Goal: Information Seeking & Learning: Learn about a topic

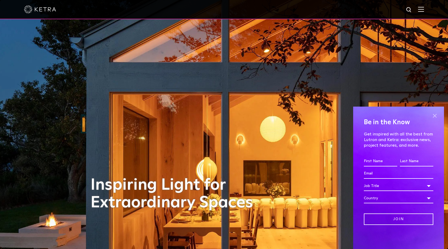
click at [437, 118] on span at bounding box center [435, 116] width 8 height 8
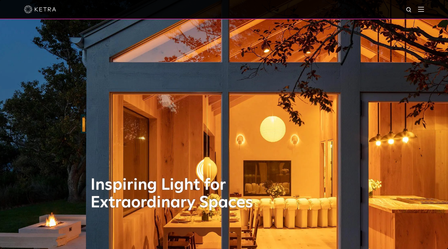
click at [424, 9] on img at bounding box center [421, 9] width 6 height 5
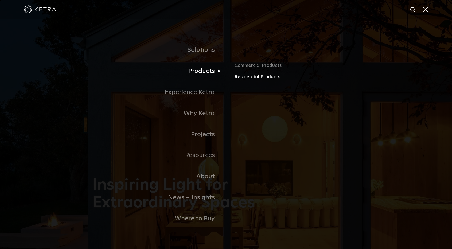
click at [248, 78] on link "Residential Products" at bounding box center [297, 77] width 125 height 8
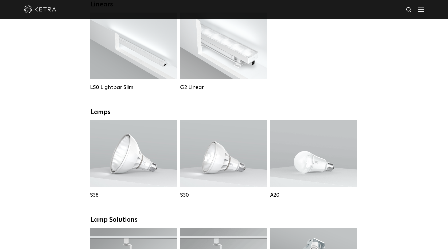
scroll to position [214, 0]
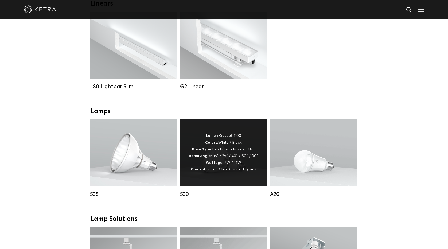
click at [233, 150] on div "Lumen Output: 1100 Colors: White / Black Base Type: E26 Edison Base / GU24 Beam…" at bounding box center [223, 153] width 69 height 40
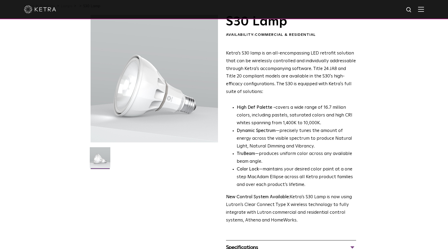
scroll to position [80, 0]
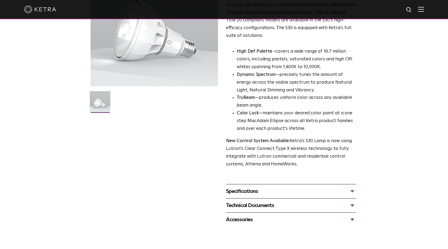
click at [242, 192] on div "Specifications" at bounding box center [291, 191] width 130 height 9
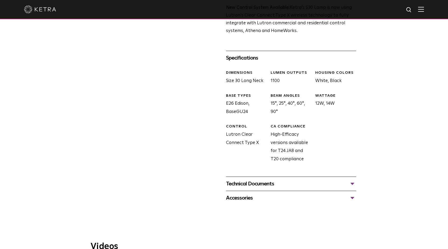
scroll to position [214, 0]
click at [250, 185] on div "Technical Documents" at bounding box center [291, 183] width 130 height 9
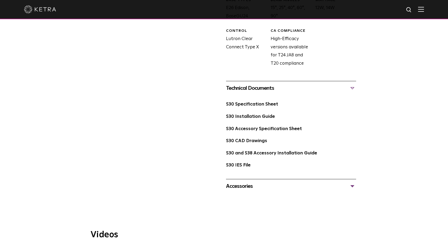
scroll to position [321, 0]
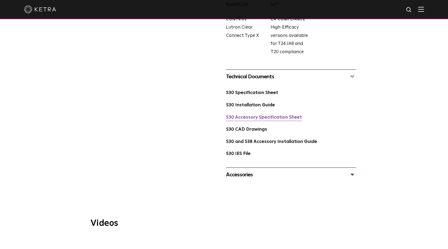
click at [247, 118] on link "S30 Accessory Specification Sheet" at bounding box center [264, 117] width 76 height 5
click at [248, 107] on link "S30 Installation Guide" at bounding box center [250, 105] width 49 height 5
click at [248, 94] on link "S30 Specification Sheet" at bounding box center [252, 93] width 52 height 5
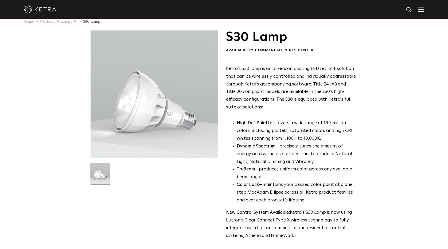
scroll to position [0, 0]
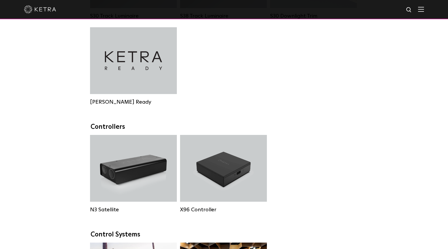
scroll to position [401, 0]
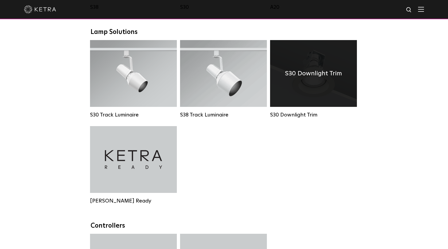
click at [302, 91] on div "S30 Downlight Trim" at bounding box center [313, 73] width 87 height 67
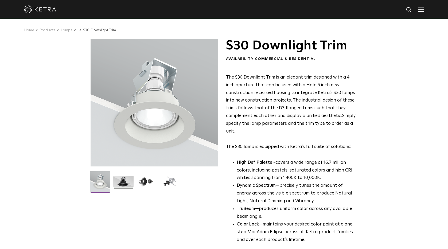
click at [127, 185] on img at bounding box center [123, 183] width 21 height 15
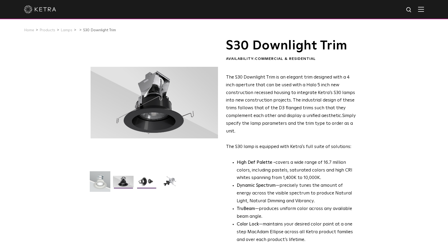
click at [141, 184] on img at bounding box center [146, 183] width 21 height 15
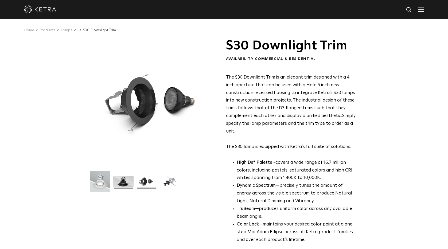
click at [121, 181] on img at bounding box center [123, 183] width 21 height 15
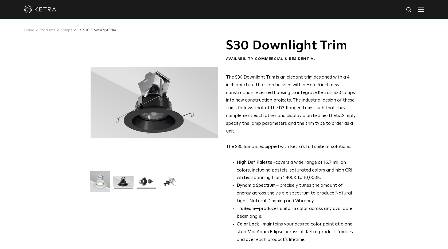
click at [146, 178] on img at bounding box center [146, 183] width 21 height 15
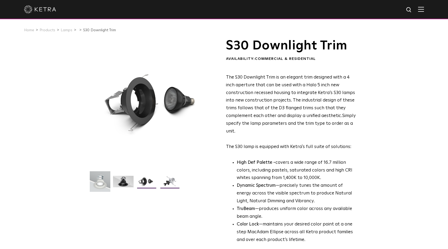
click at [166, 179] on img at bounding box center [169, 183] width 21 height 15
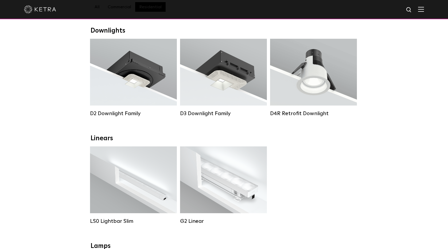
scroll to position [80, 0]
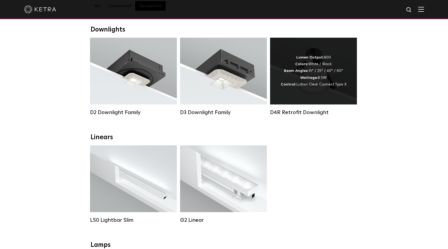
click at [313, 86] on span "Lutron Clear Connect Type X" at bounding box center [321, 85] width 50 height 4
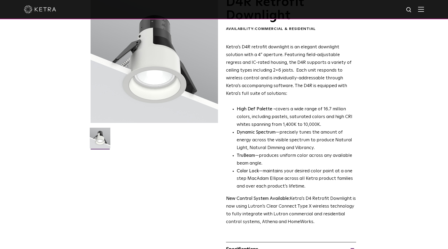
scroll to position [107, 0]
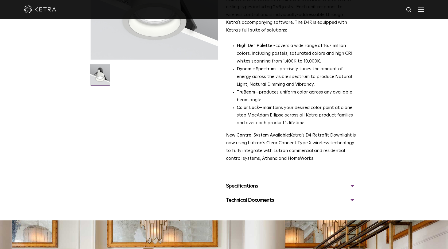
click at [240, 187] on div "Specifications" at bounding box center [291, 186] width 130 height 9
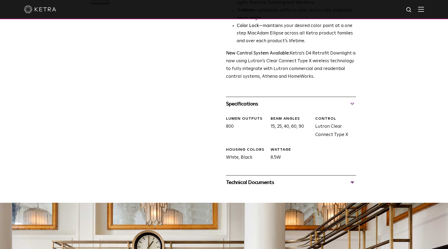
scroll to position [267, 0]
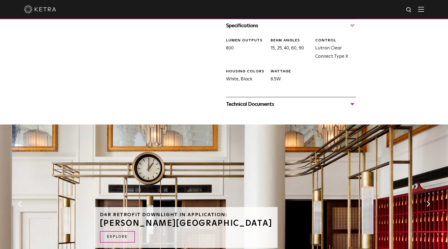
click at [261, 105] on div "Technical Documents" at bounding box center [291, 104] width 130 height 9
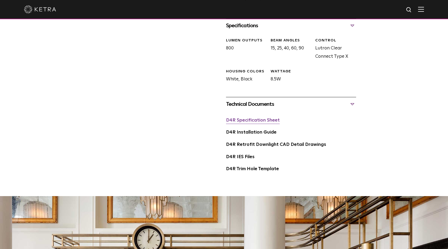
click at [245, 122] on link "D4R Specification Sheet" at bounding box center [253, 120] width 54 height 5
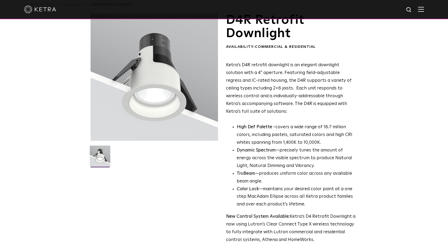
scroll to position [0, 0]
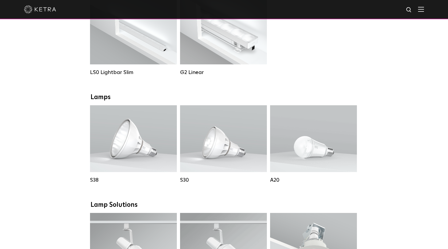
scroll to position [160, 0]
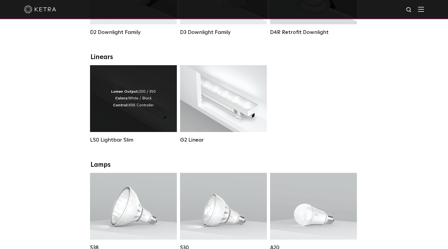
click at [123, 142] on div "LS0 Lightbar Slim" at bounding box center [133, 140] width 87 height 6
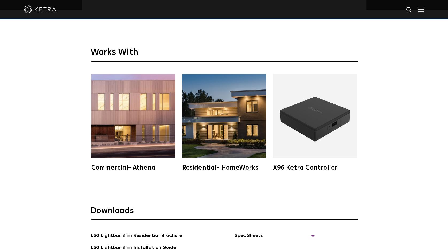
scroll to position [935, 0]
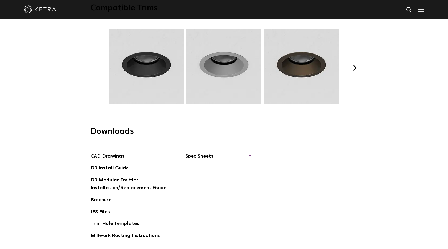
scroll to position [802, 0]
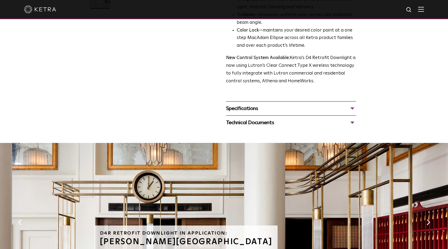
scroll to position [187, 0]
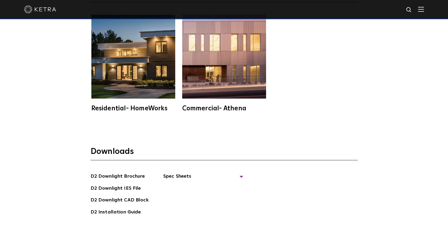
scroll to position [1469, 0]
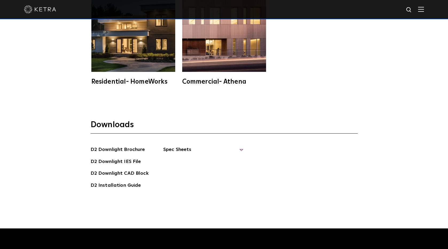
click at [169, 146] on span "Spec Sheets" at bounding box center [203, 152] width 80 height 12
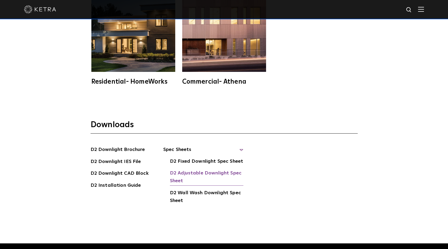
click at [184, 169] on link "D2 Adjustable Downlight Spec Sheet" at bounding box center [206, 177] width 73 height 16
